Goal: Transaction & Acquisition: Download file/media

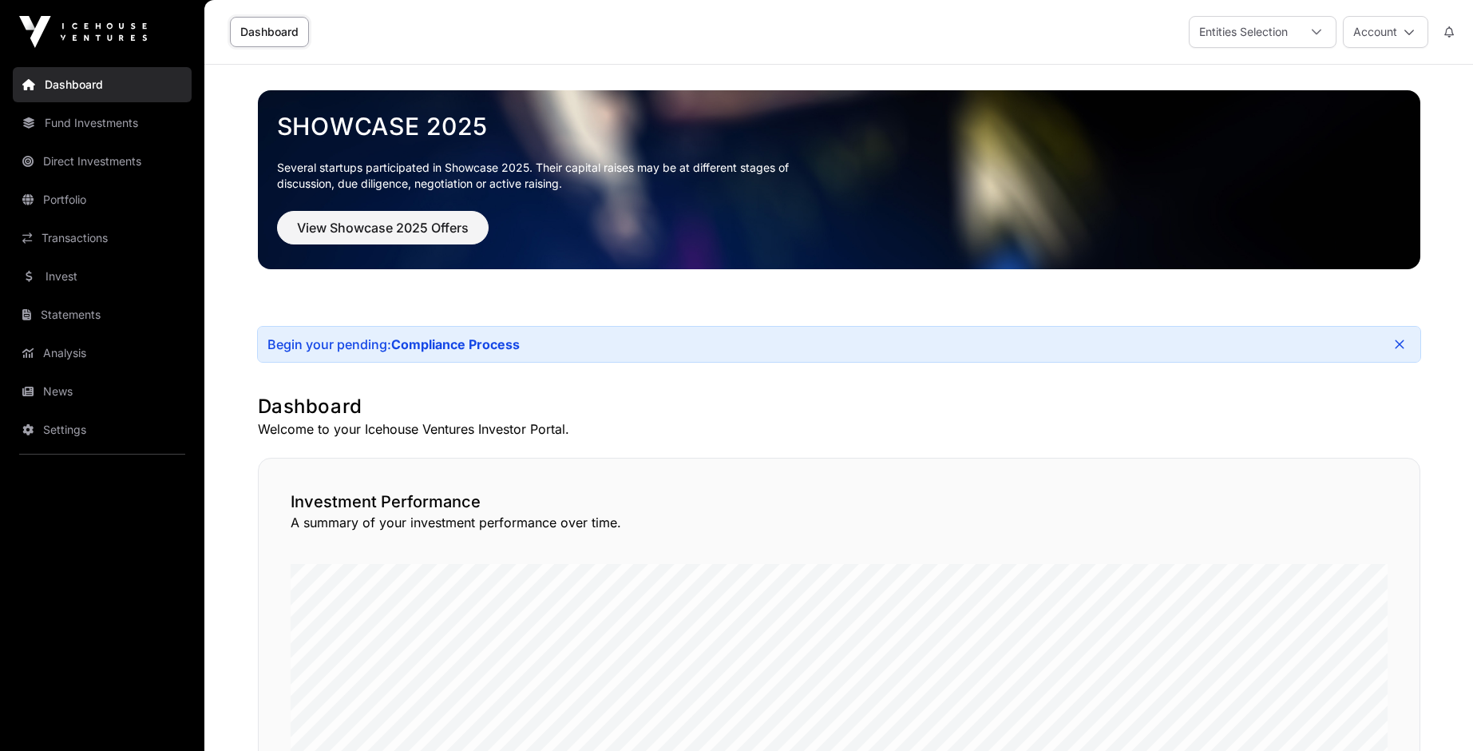
click at [54, 203] on link "Portfolio" at bounding box center [102, 199] width 179 height 35
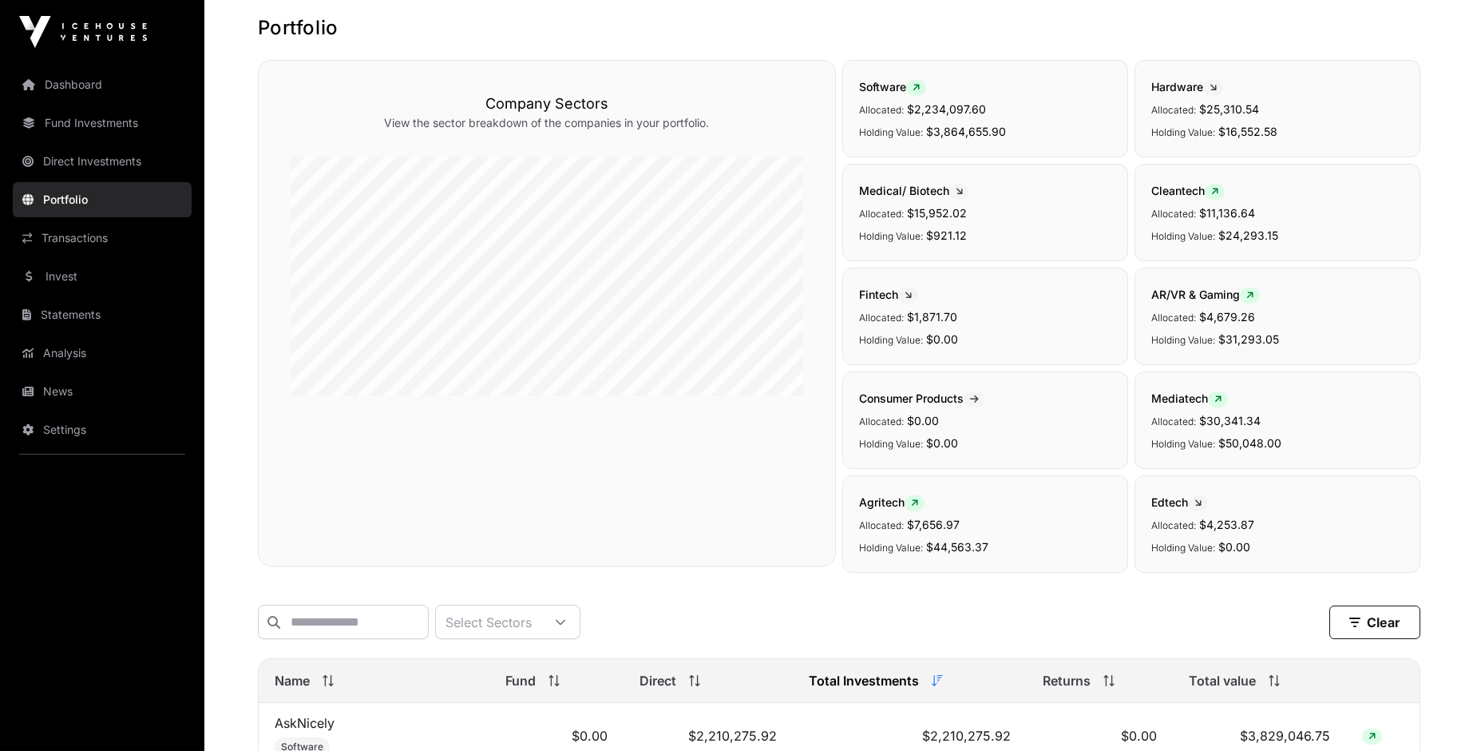
scroll to position [89, 0]
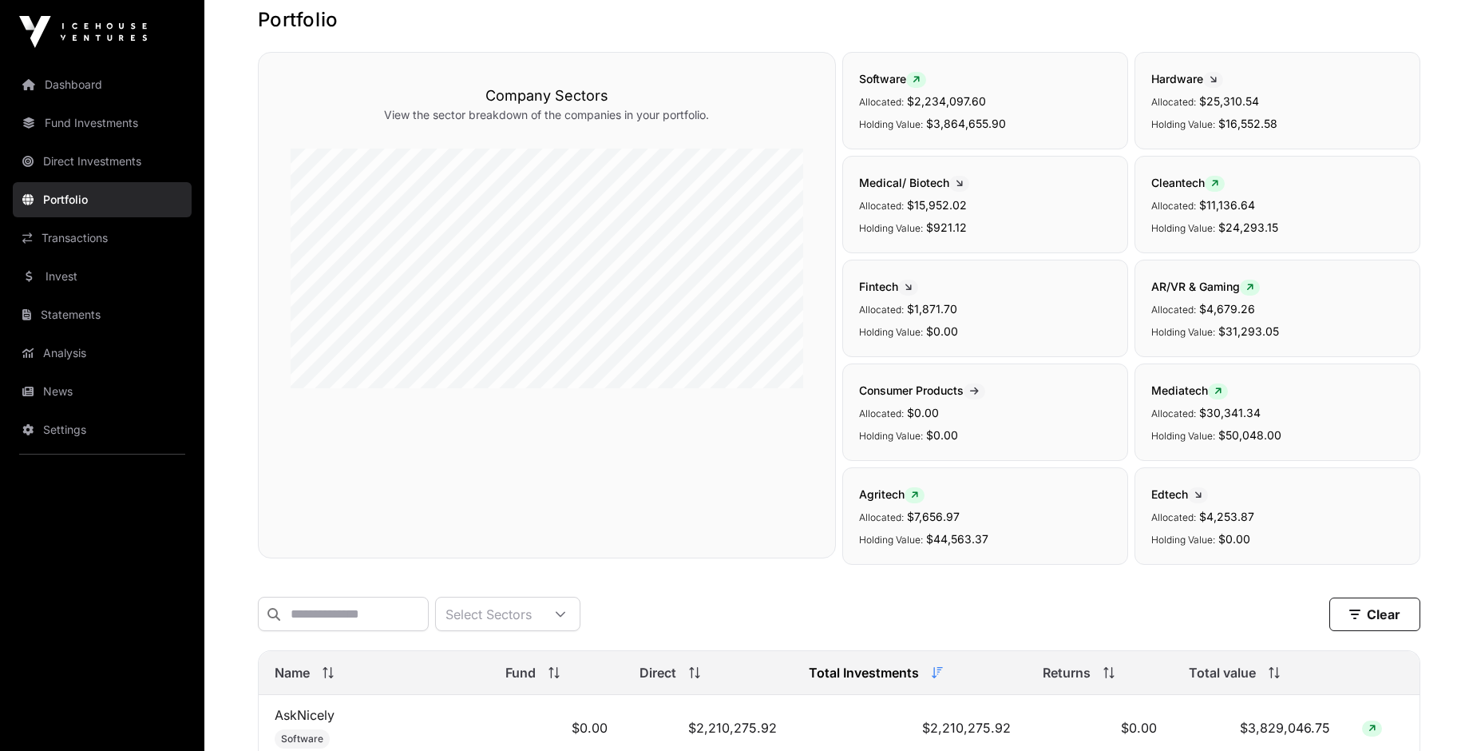
click at [1012, 100] on p "Allocated: $2,234,097.60" at bounding box center [985, 100] width 252 height 19
click at [1011, 101] on p "Allocated: $2,234,097.60" at bounding box center [985, 100] width 252 height 19
click at [889, 81] on span "Software" at bounding box center [892, 79] width 67 height 14
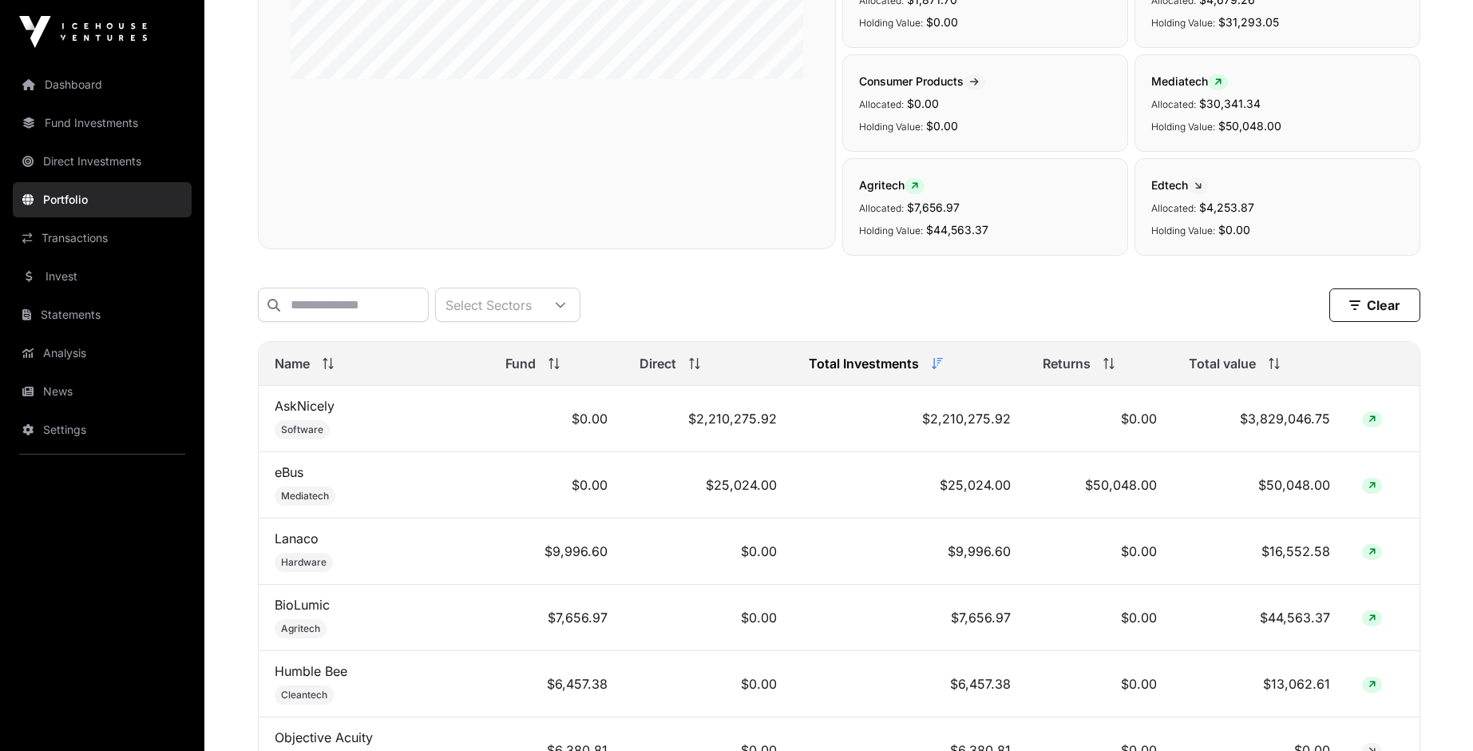
scroll to position [402, 0]
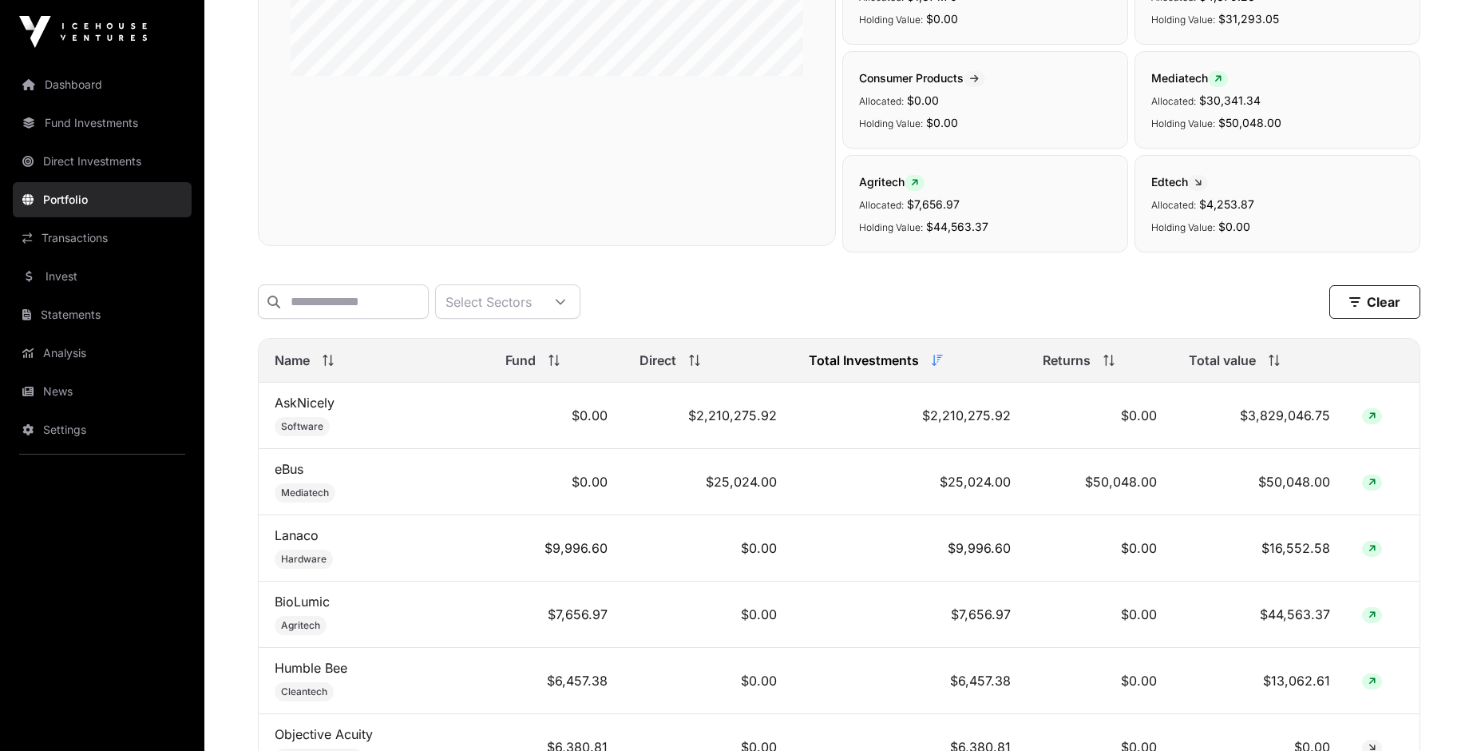
click at [299, 403] on link "AskNicely" at bounding box center [305, 403] width 60 height 16
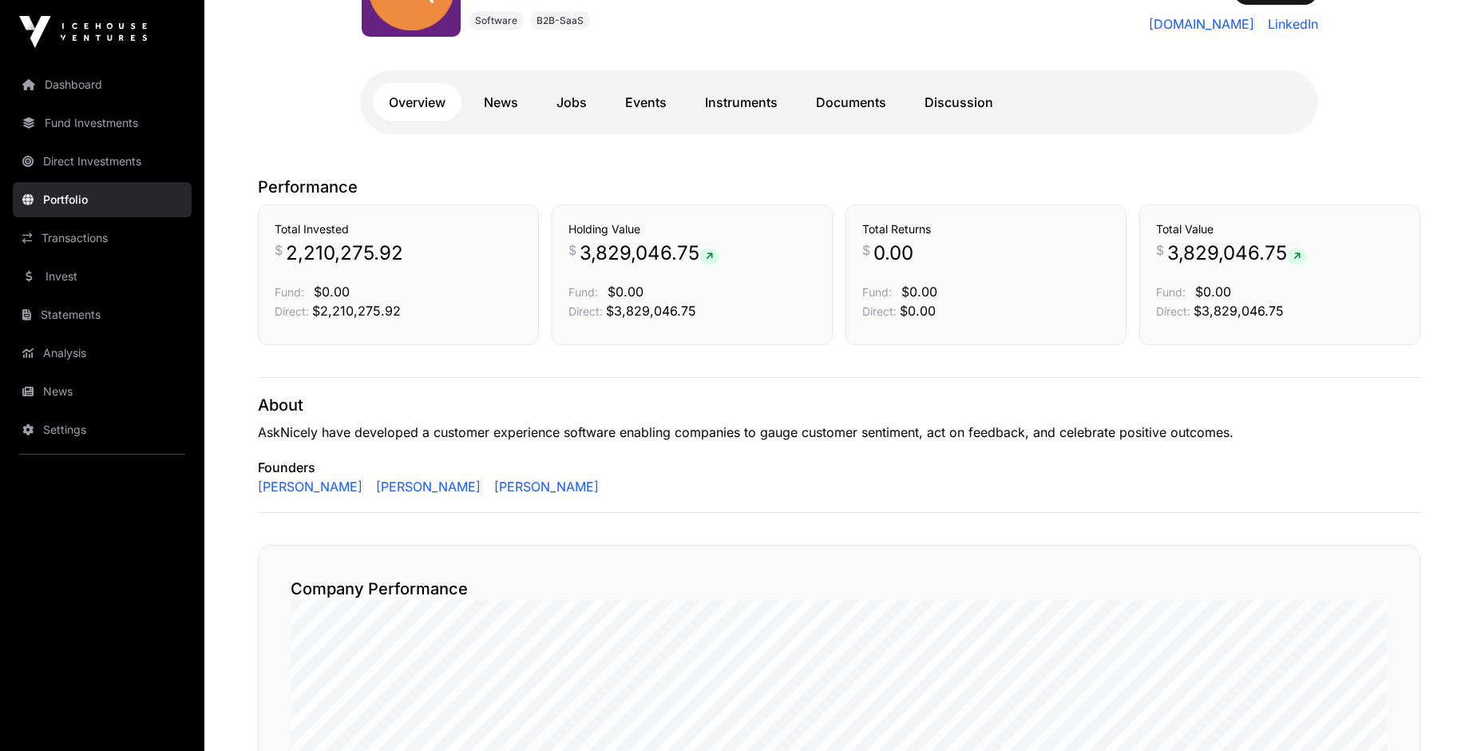
scroll to position [260, 0]
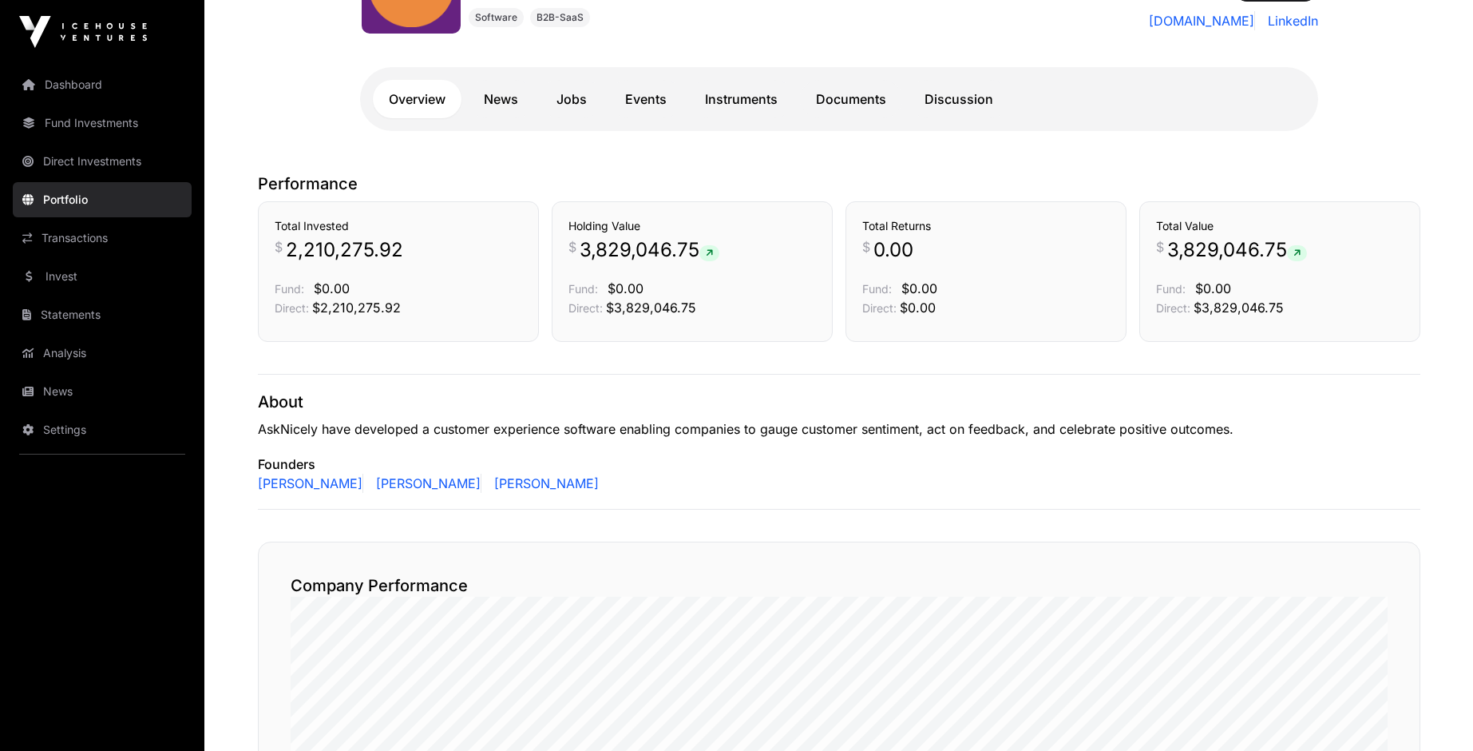
click at [488, 486] on link "[PERSON_NAME]" at bounding box center [543, 483] width 111 height 19
click at [488, 483] on link "[PERSON_NAME]" at bounding box center [543, 483] width 111 height 19
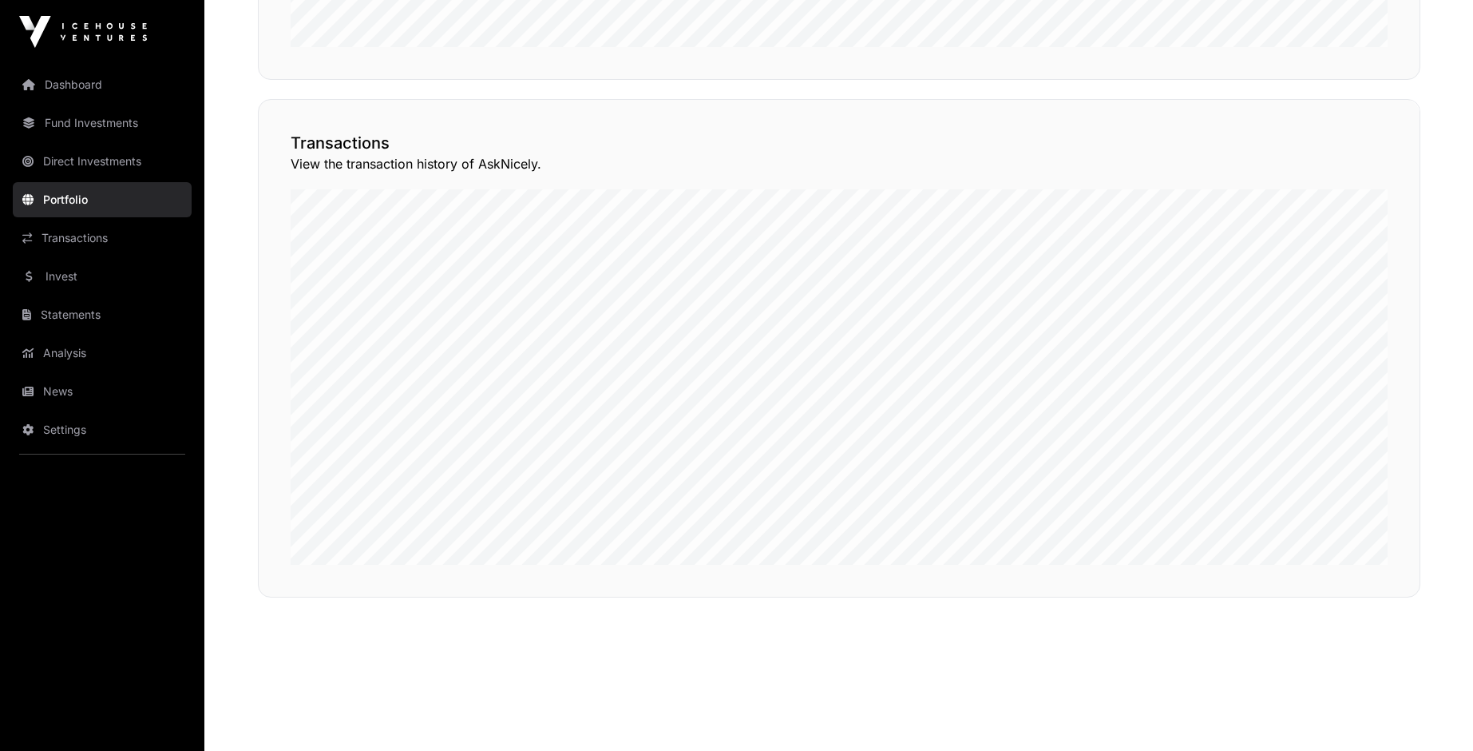
scroll to position [1191, 0]
click at [54, 331] on nav "Dashboard Fund Investments Direct Investments Portfolio Transactions Invest Sta…" at bounding box center [102, 401] width 204 height 674
click at [55, 320] on link "Statements" at bounding box center [102, 314] width 179 height 35
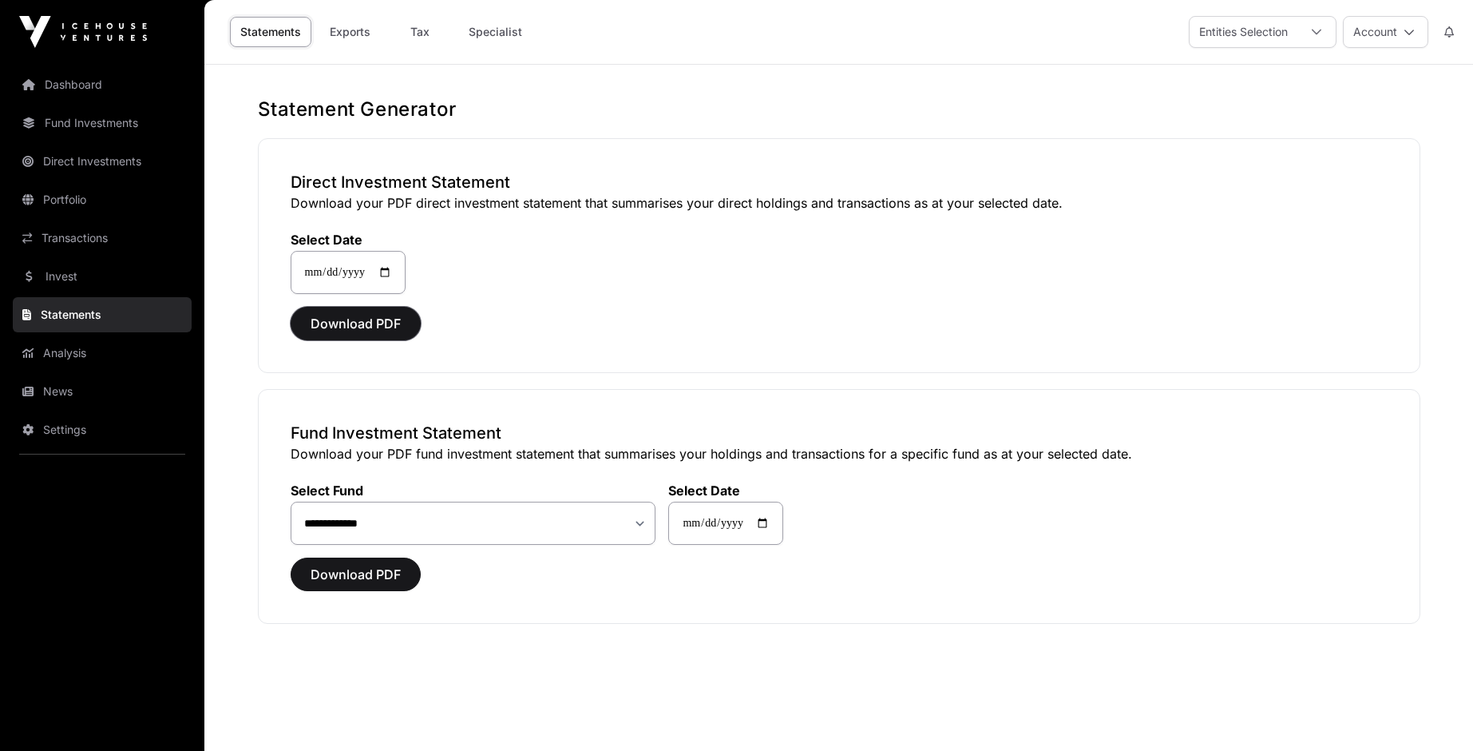
click at [335, 326] on span "Download PDF" at bounding box center [356, 323] width 90 height 19
